Goal: Task Accomplishment & Management: Complete application form

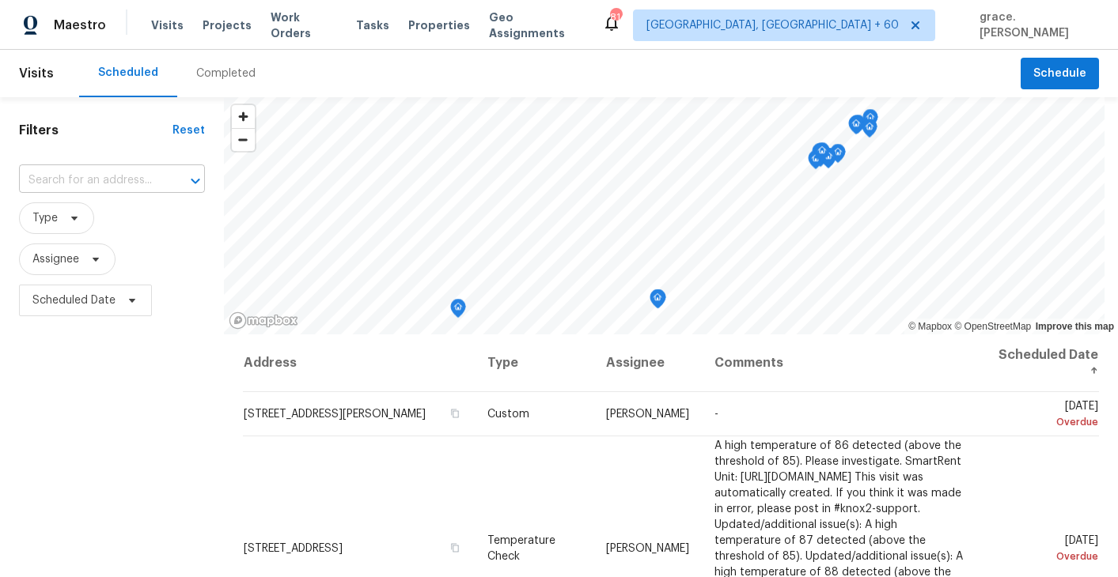
click at [116, 181] on input "text" at bounding box center [90, 180] width 142 height 25
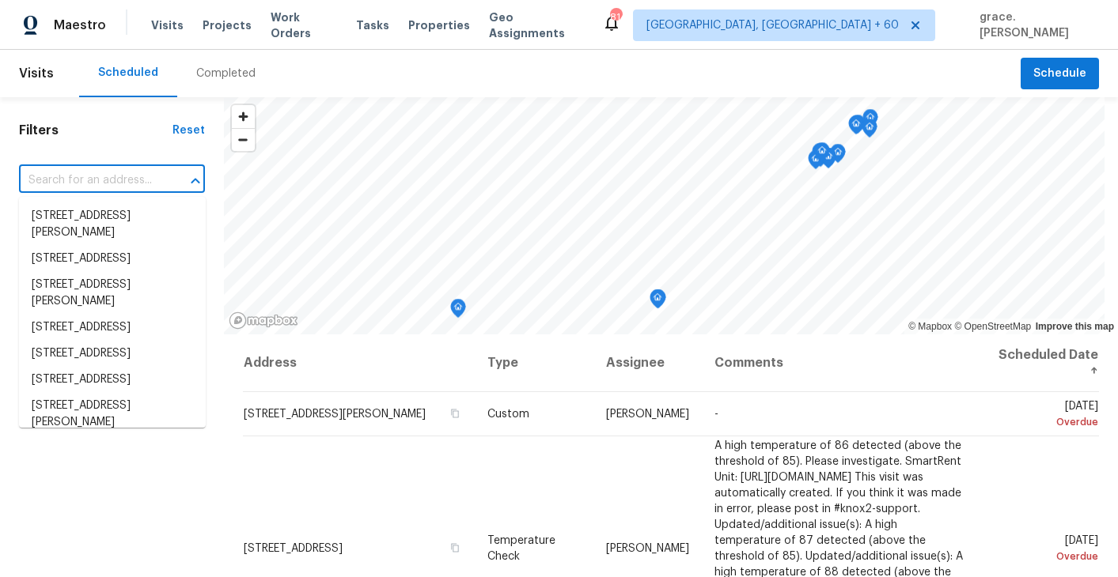
paste input "[STREET_ADDRESS][PERSON_NAME]"
type input "[STREET_ADDRESS][PERSON_NAME]"
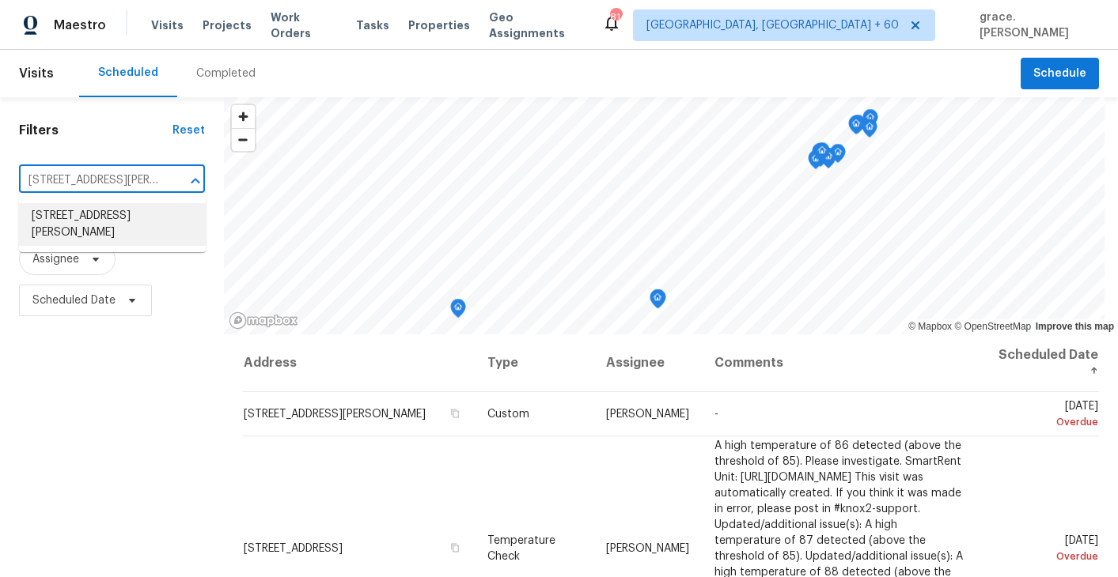
click at [118, 222] on li "[STREET_ADDRESS][PERSON_NAME]" at bounding box center [112, 224] width 187 height 43
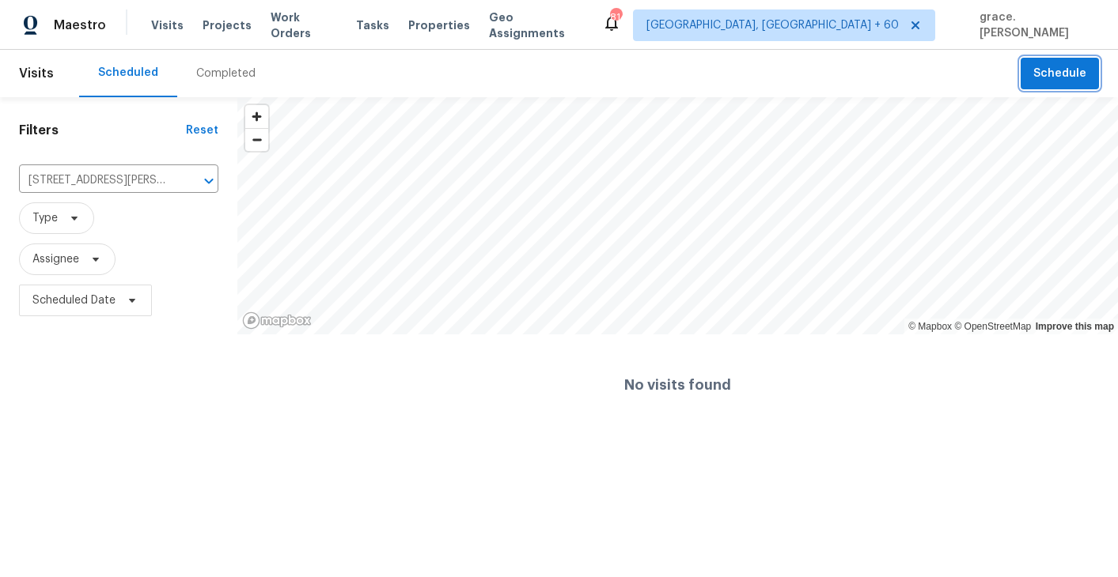
click at [1031, 65] on button "Schedule" at bounding box center [1059, 74] width 78 height 32
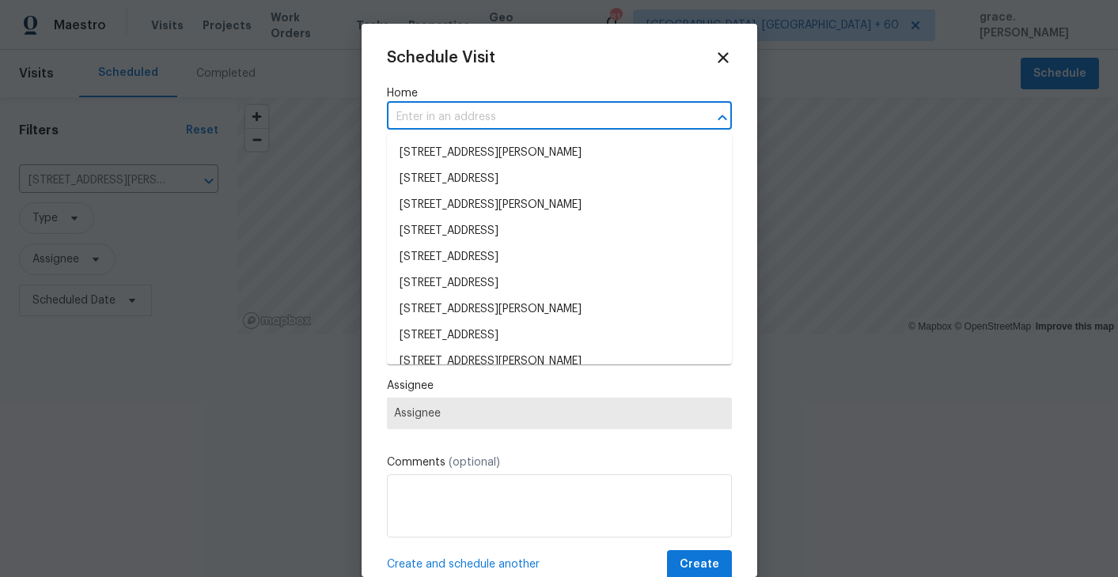
click at [437, 122] on input "text" at bounding box center [537, 117] width 301 height 25
paste input "[STREET_ADDRESS][PERSON_NAME]"
type input "[STREET_ADDRESS][PERSON_NAME]"
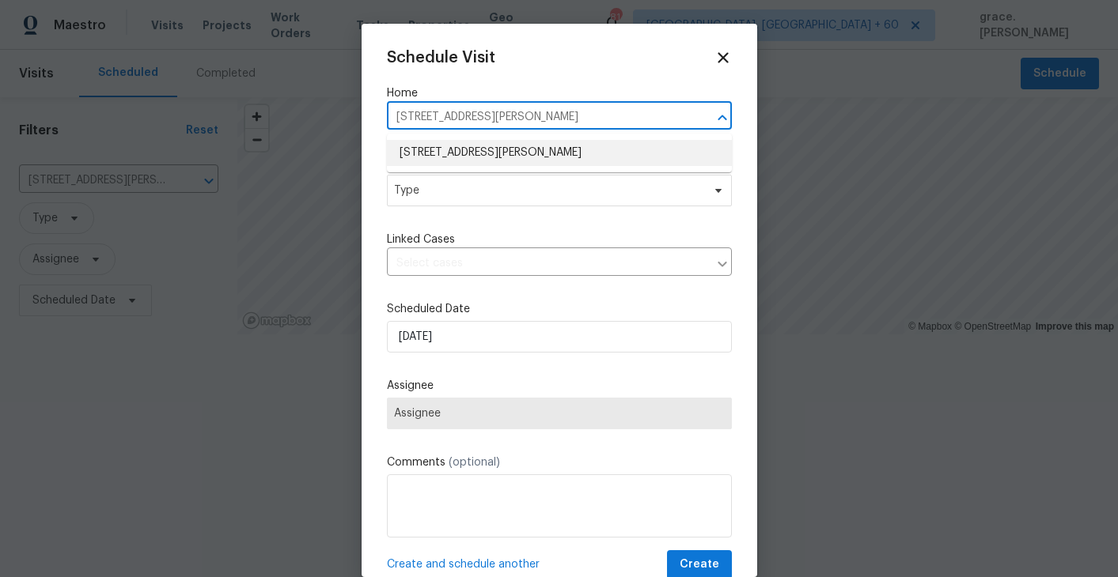
click at [454, 159] on li "[STREET_ADDRESS][PERSON_NAME]" at bounding box center [559, 153] width 345 height 26
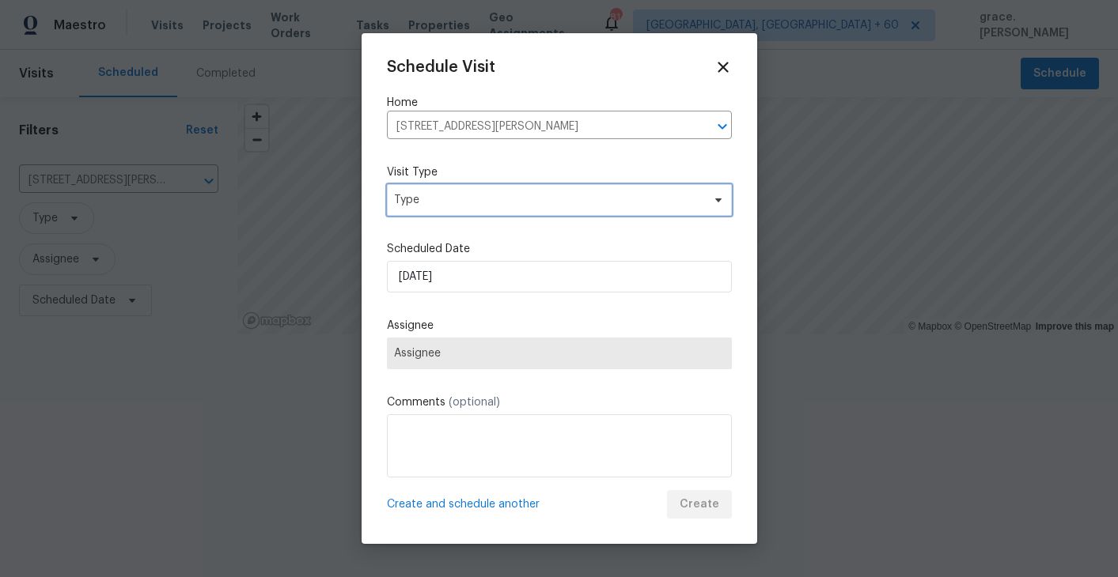
click at [445, 190] on span "Type" at bounding box center [559, 200] width 345 height 32
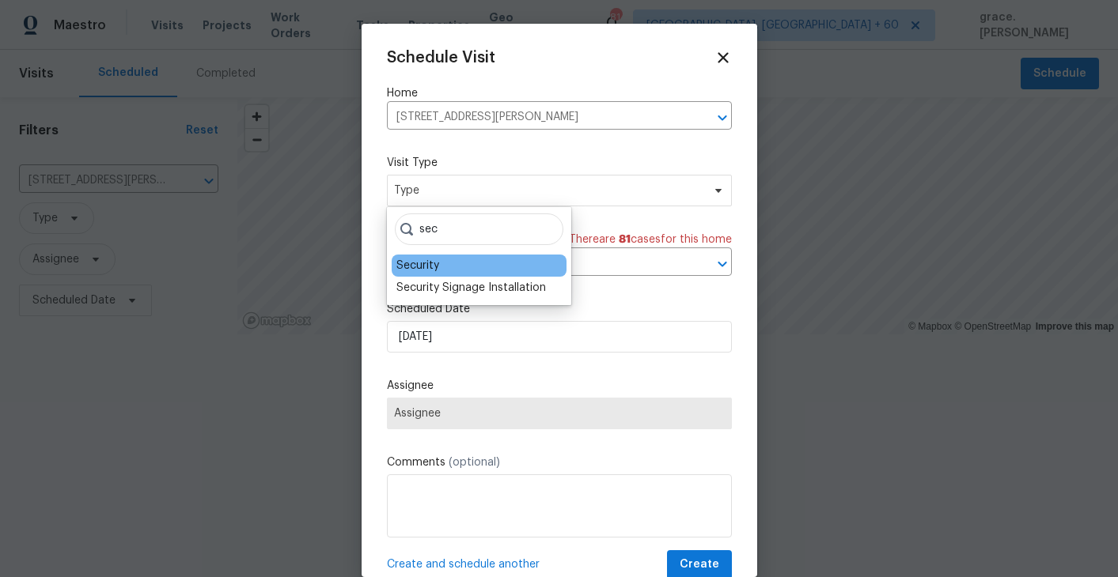
type input "sec"
click at [471, 259] on div "Security" at bounding box center [479, 266] width 175 height 22
click at [457, 263] on div "Security" at bounding box center [479, 266] width 175 height 22
click at [426, 267] on div "Security" at bounding box center [417, 266] width 43 height 16
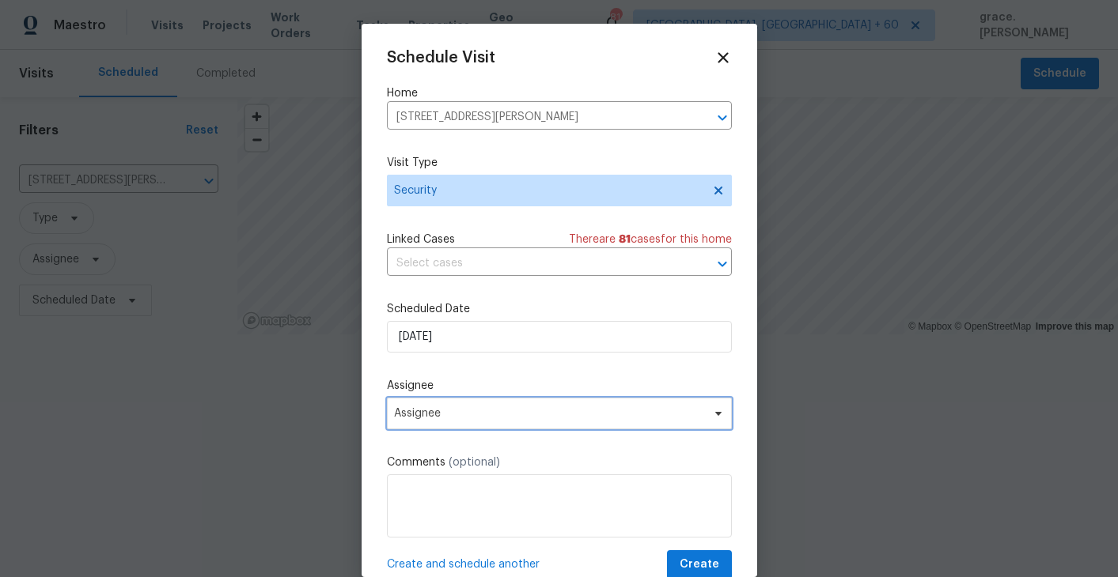
click at [434, 412] on span "Assignee" at bounding box center [549, 413] width 310 height 13
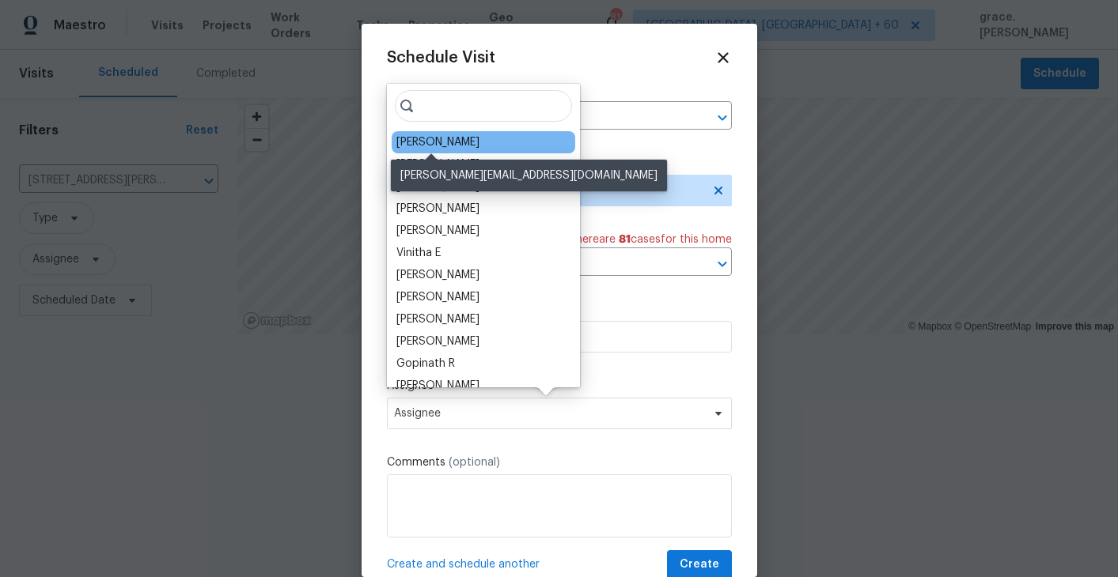
click at [434, 142] on div "[PERSON_NAME]" at bounding box center [437, 142] width 83 height 16
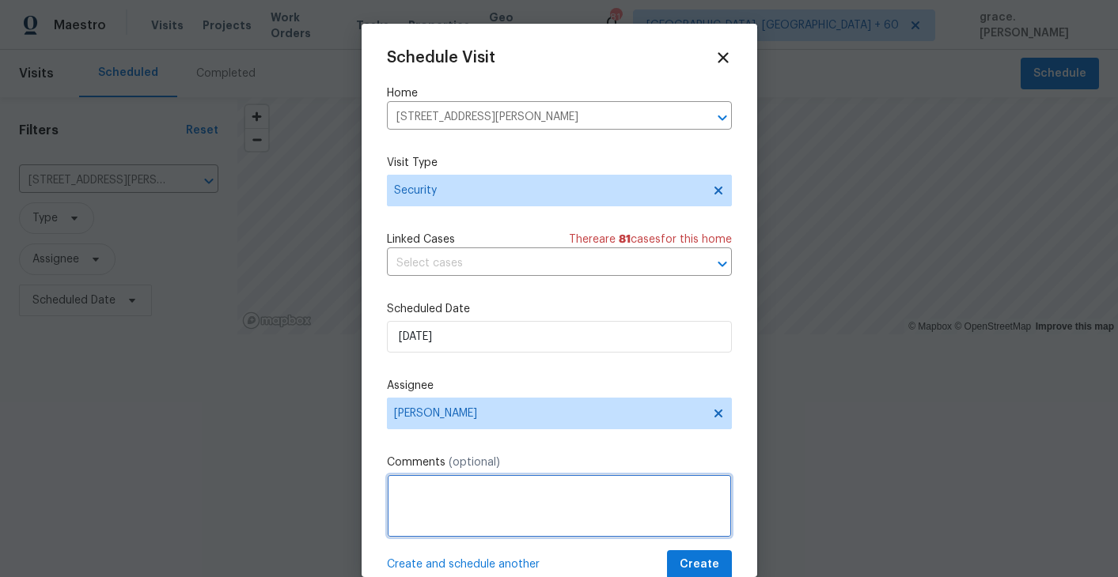
click at [427, 517] on textarea at bounding box center [559, 506] width 345 height 63
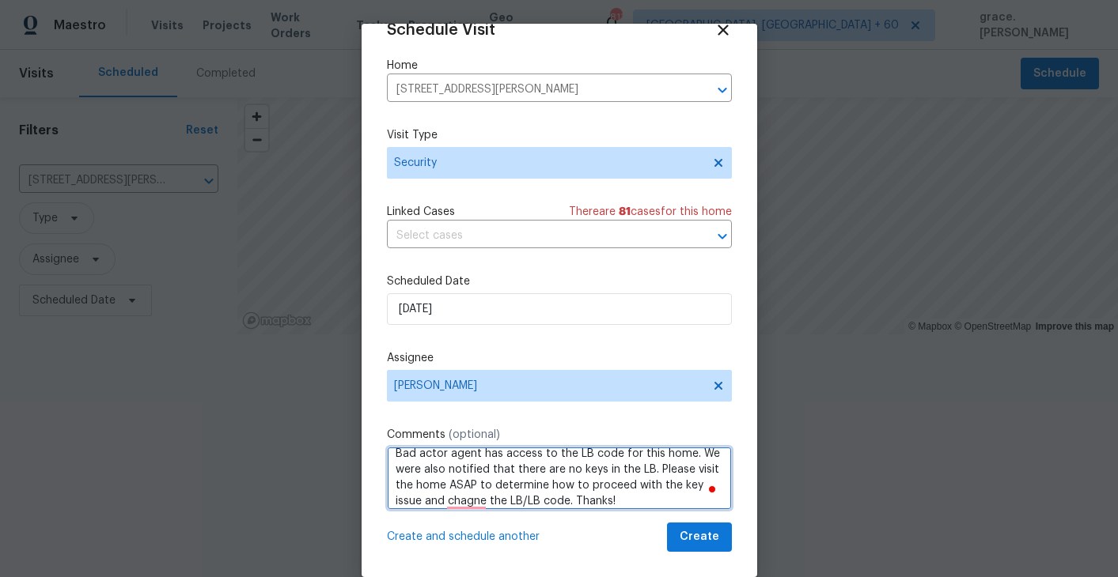
scroll to position [11, 0]
type textarea "Bad actor agent has access to the LB code for this home. We were also notified …"
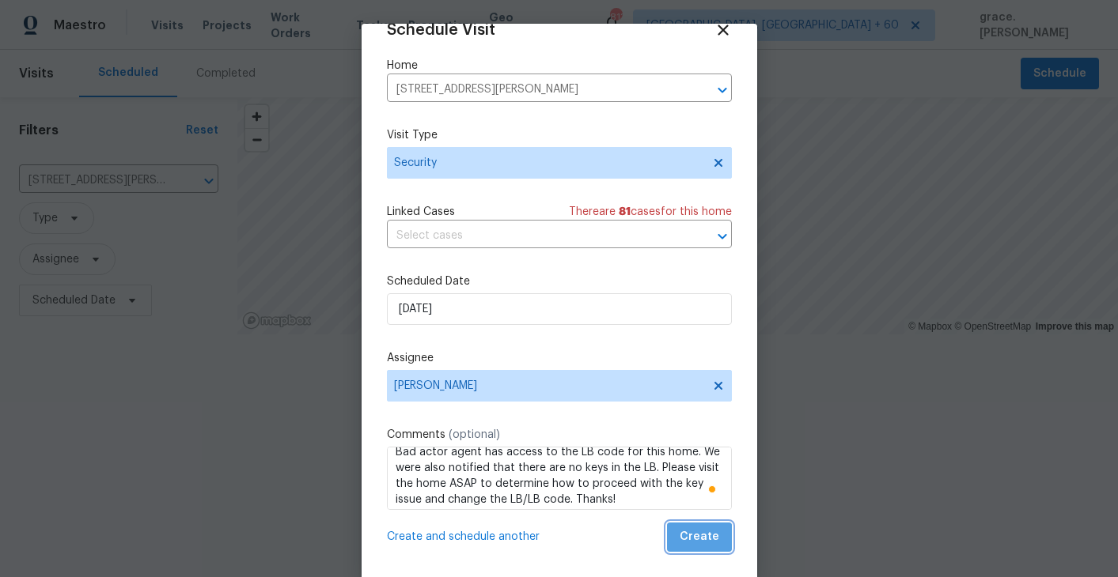
click at [702, 541] on span "Create" at bounding box center [699, 538] width 40 height 20
